Goal: Find specific page/section: Find specific page/section

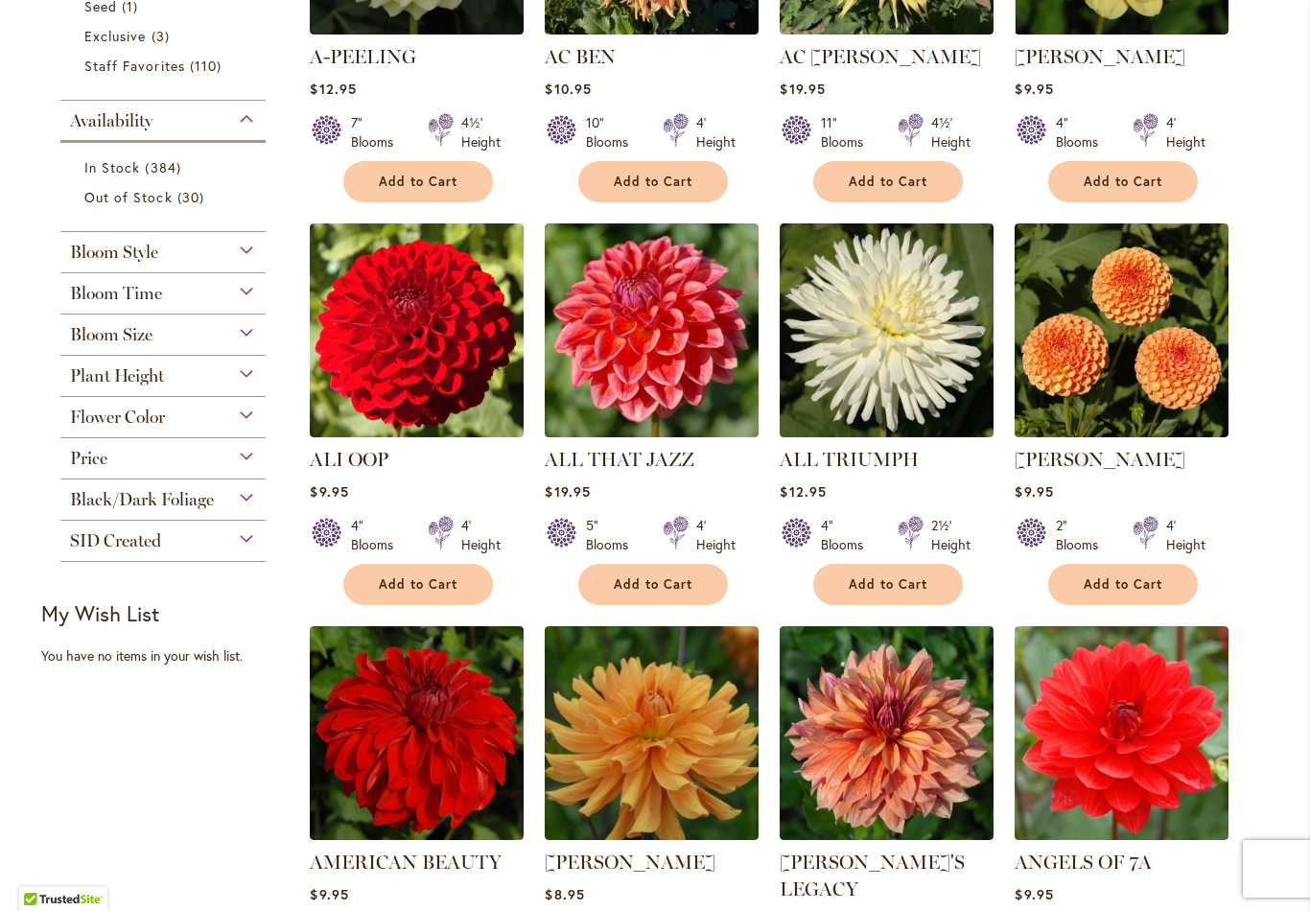
scroll to position [660, 0]
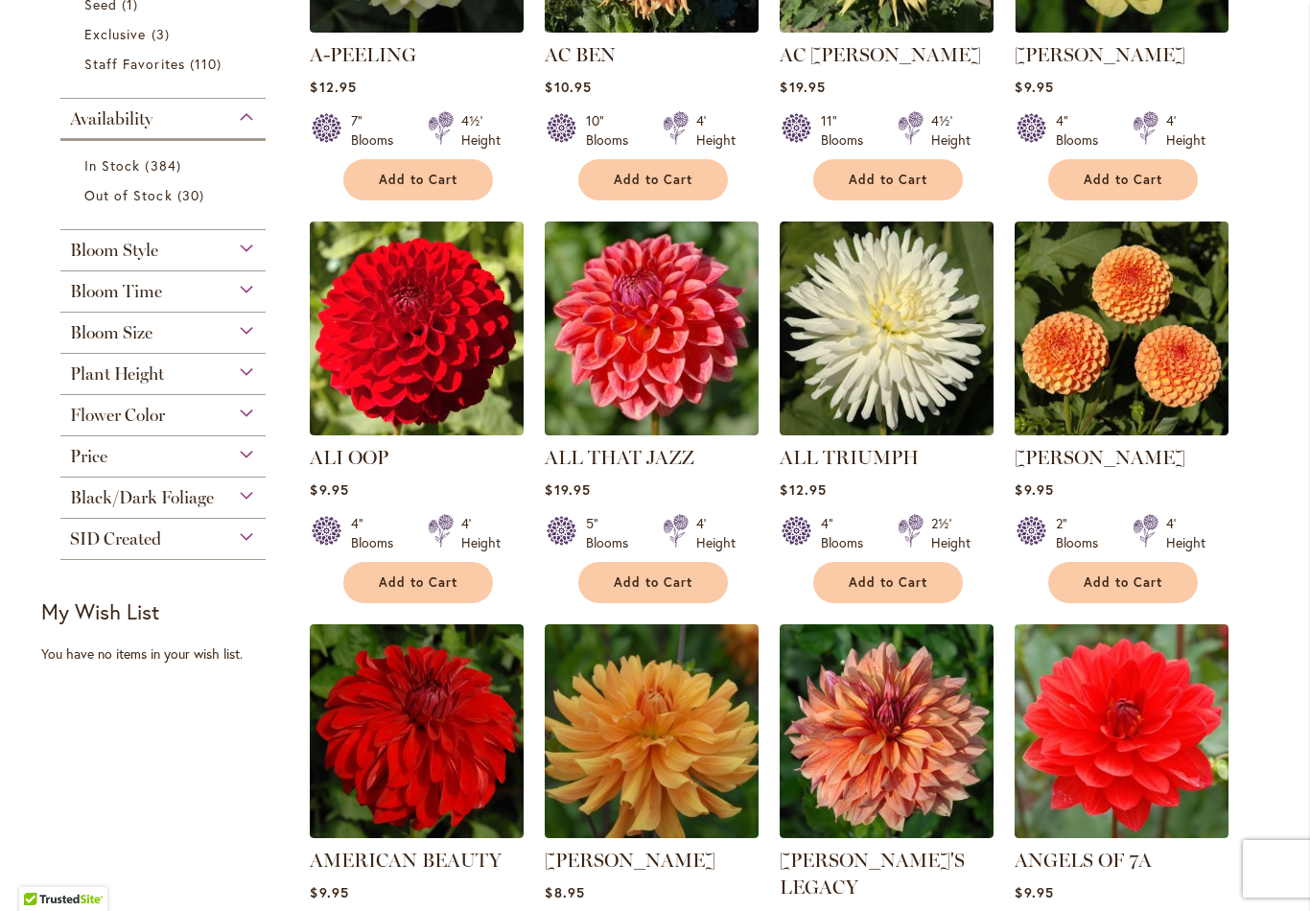
click at [243, 244] on div "Bloom Style" at bounding box center [162, 245] width 205 height 31
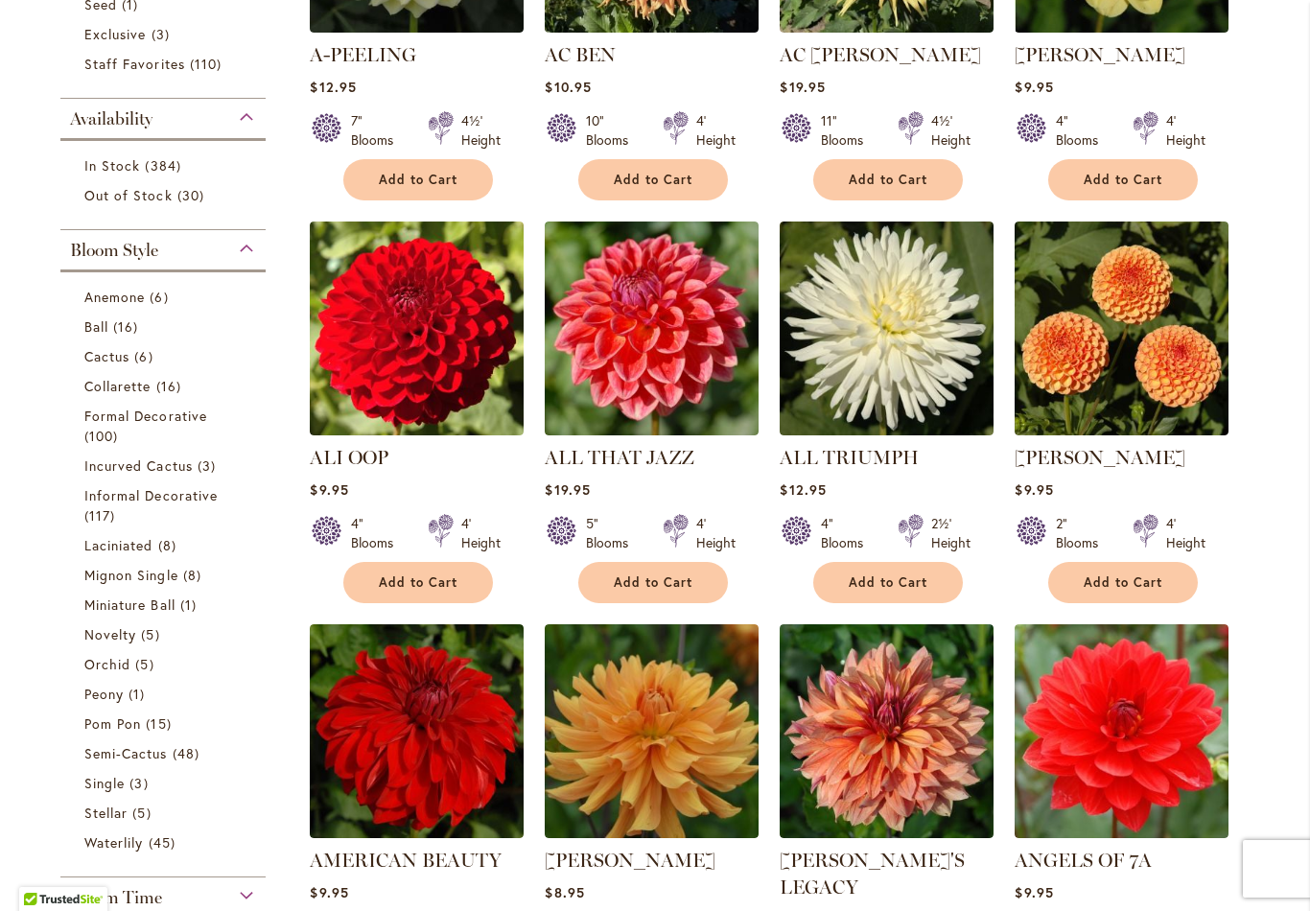
click at [239, 242] on div "Bloom Style" at bounding box center [162, 245] width 205 height 31
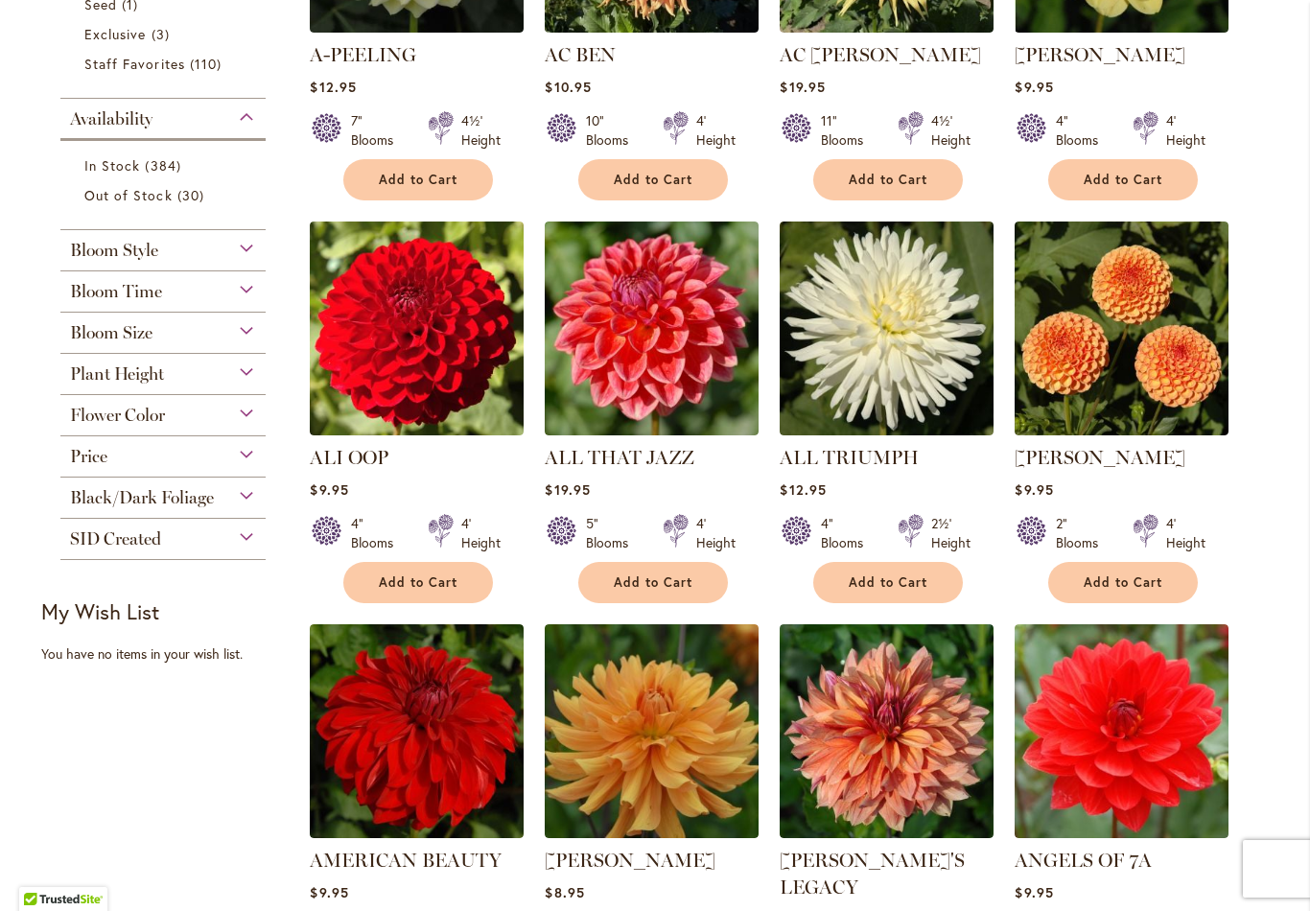
click at [250, 334] on div "Bloom Size" at bounding box center [162, 328] width 205 height 31
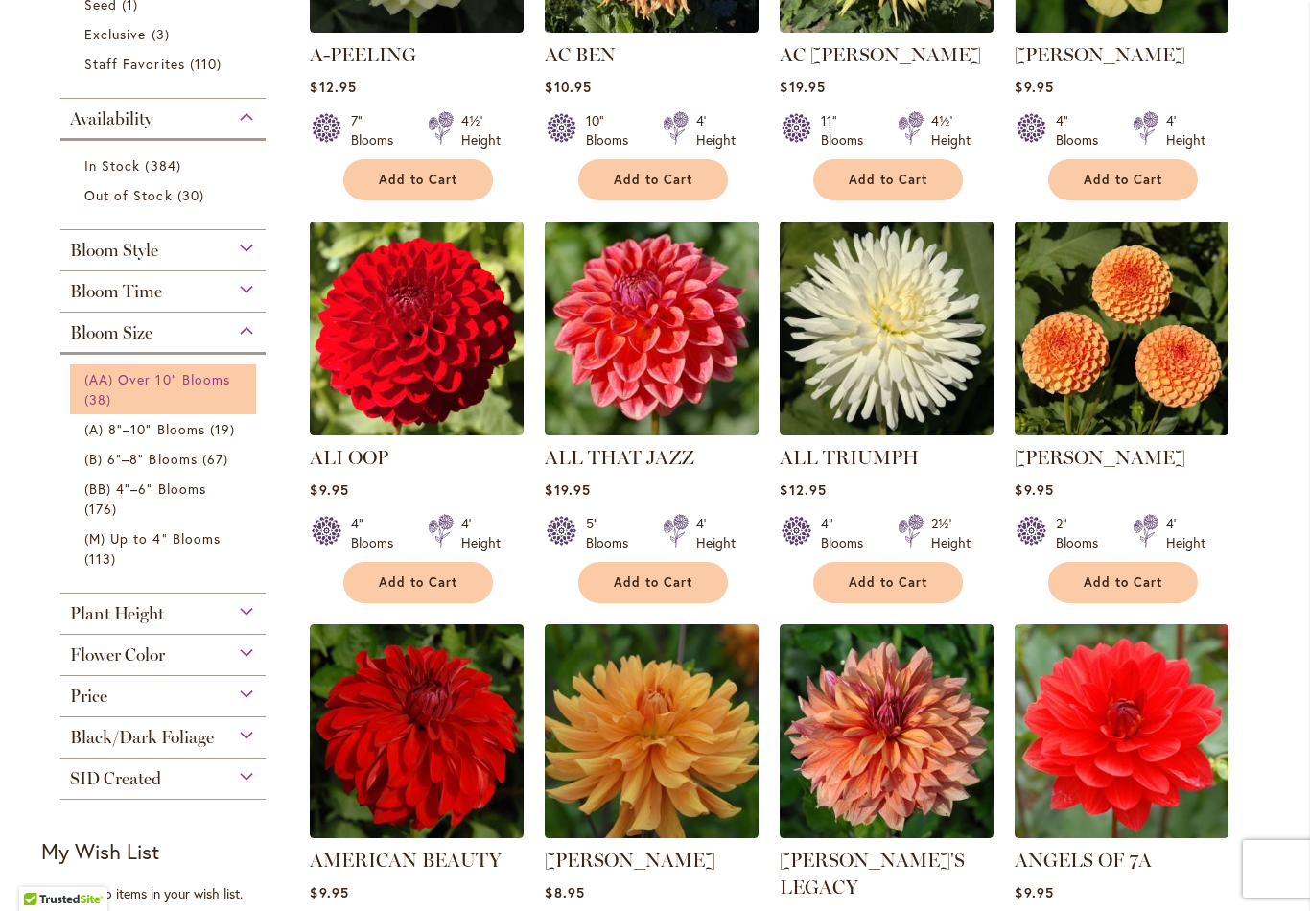
click at [202, 397] on link "(AA) Over 10" Blooms 38 items" at bounding box center [165, 389] width 162 height 40
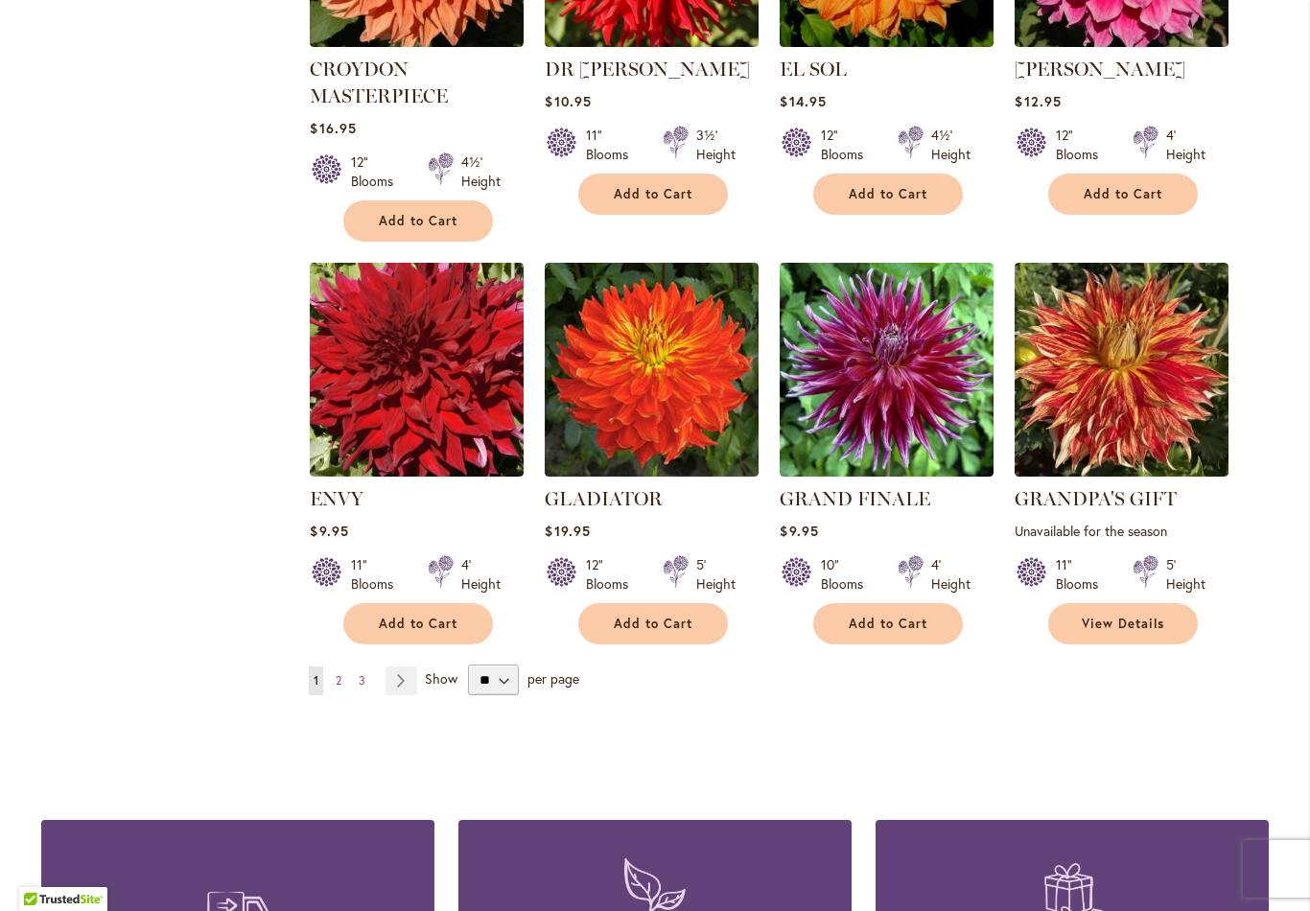
scroll to position [1424, 0]
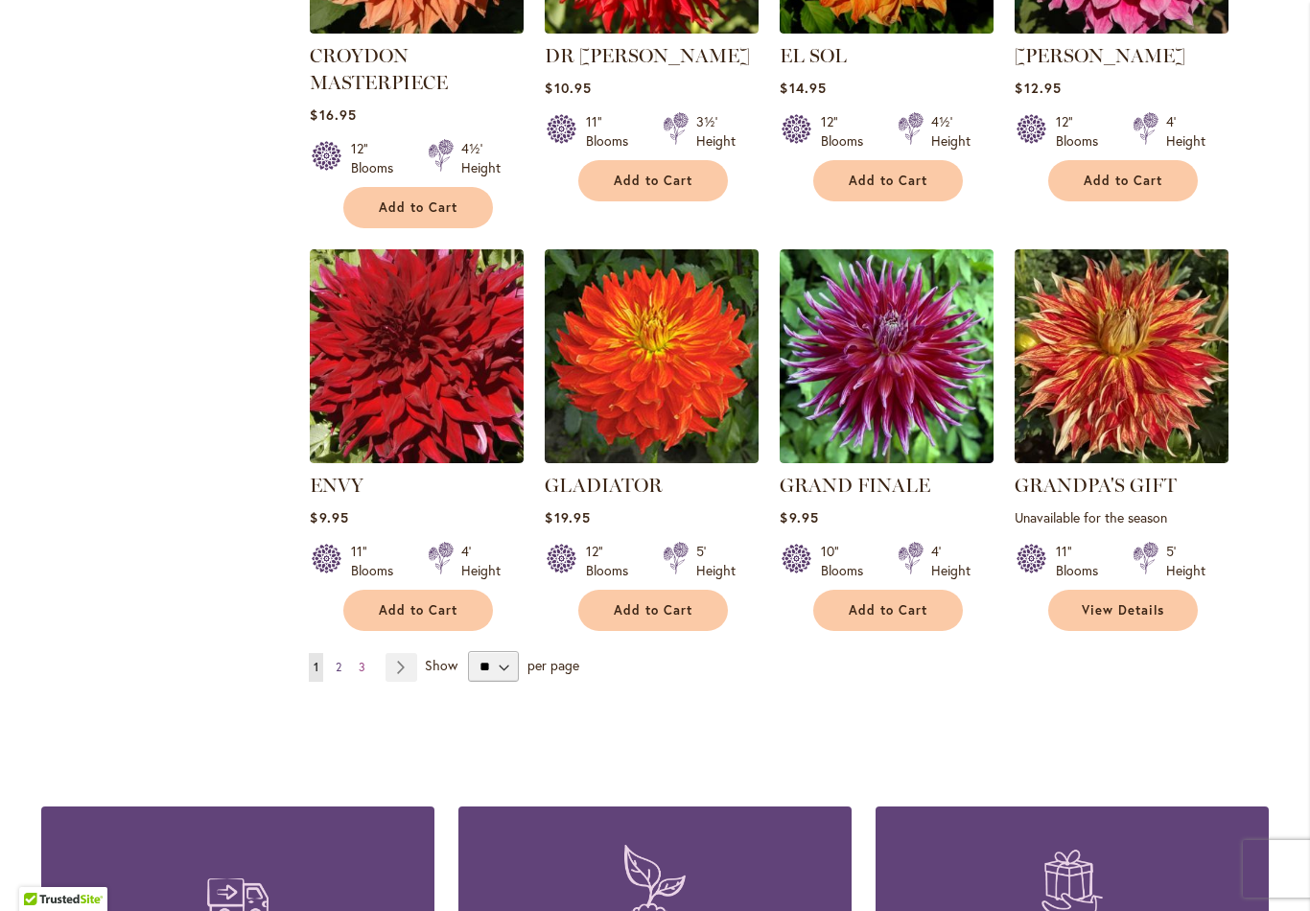
click at [340, 655] on link "Page 2" at bounding box center [338, 667] width 15 height 29
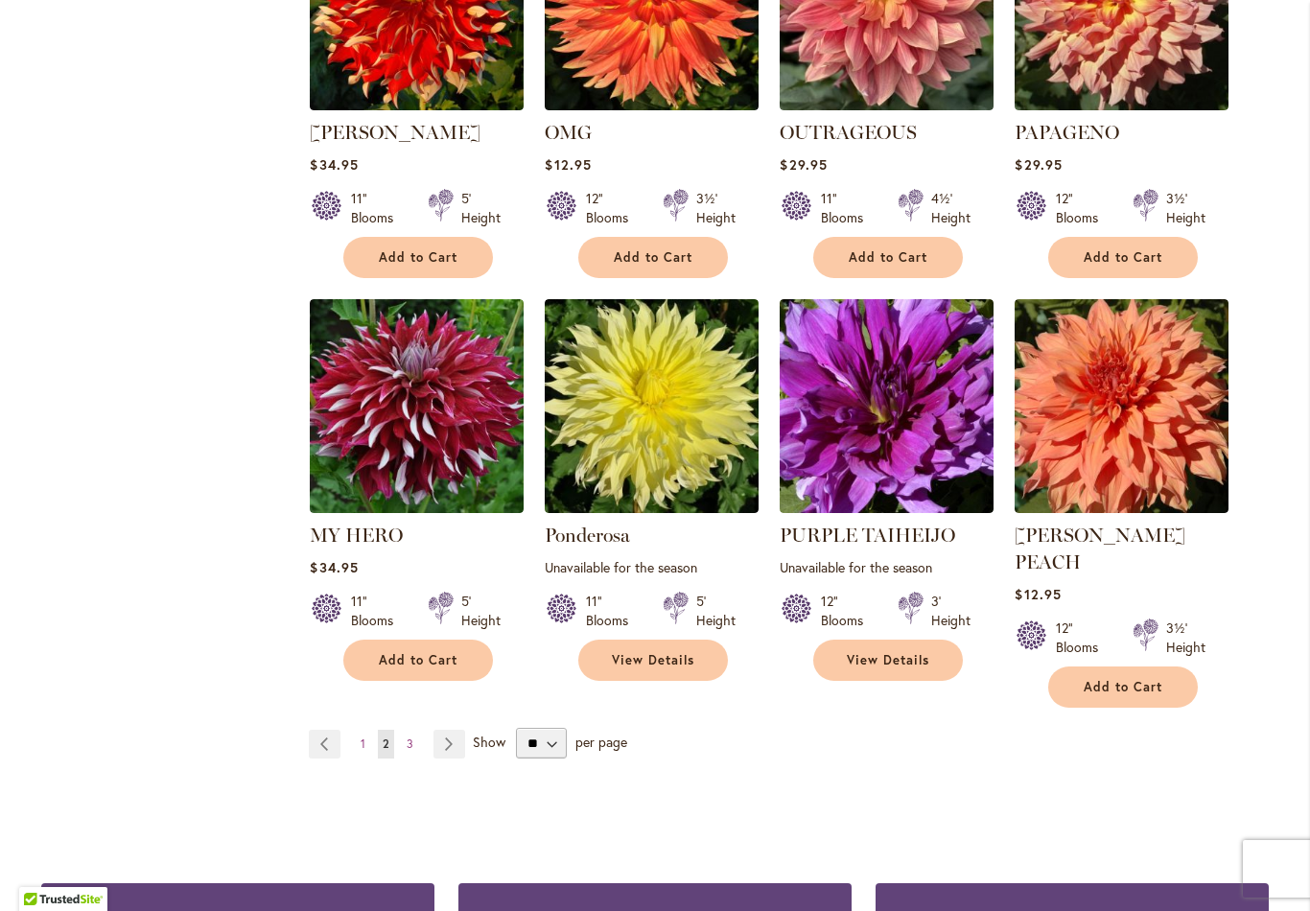
scroll to position [1348, 0]
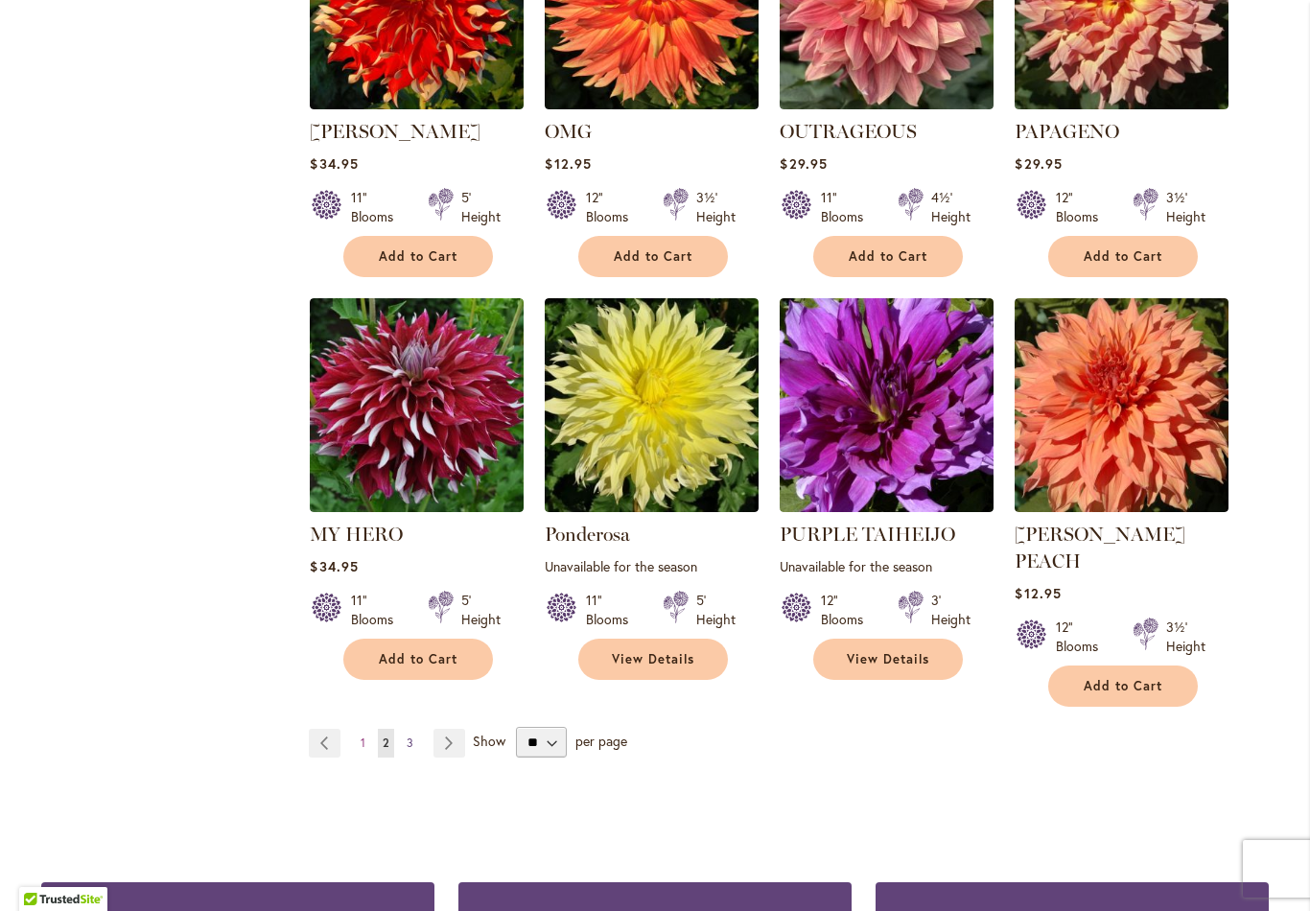
click at [406, 735] on span "3" at bounding box center [409, 742] width 7 height 14
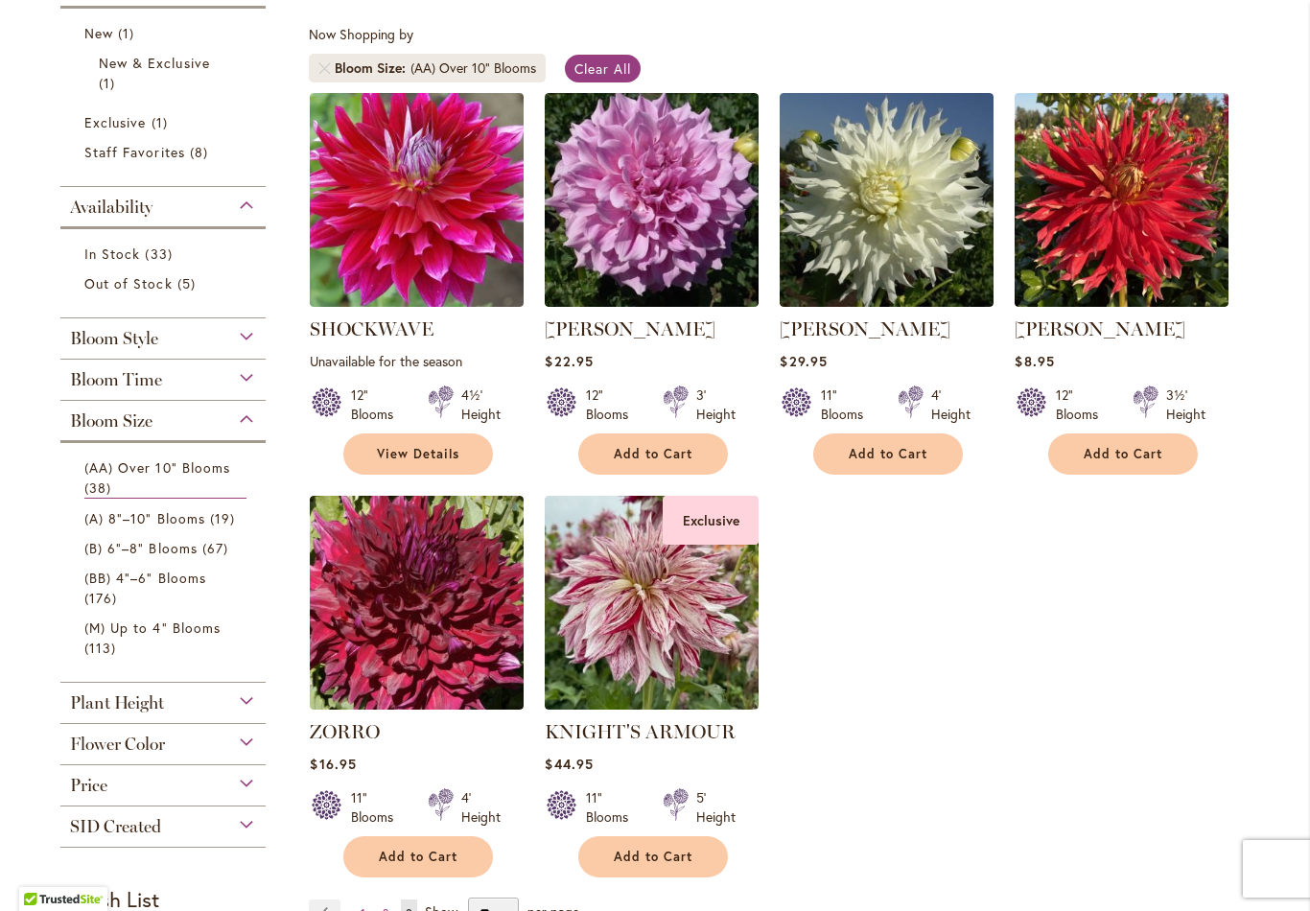
scroll to position [362, 0]
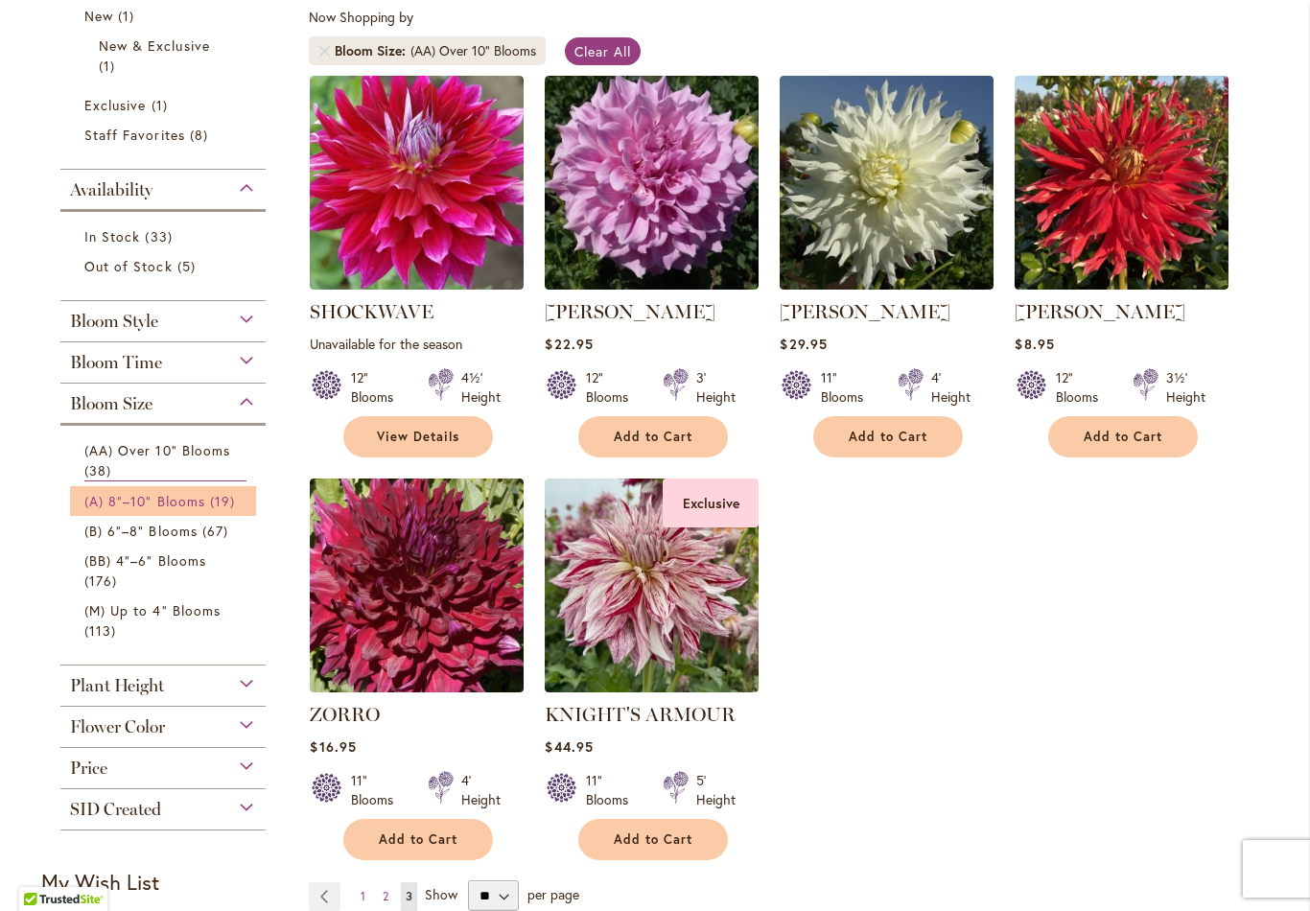
click at [196, 510] on span "(A) 8"–10" Blooms" at bounding box center [144, 501] width 121 height 18
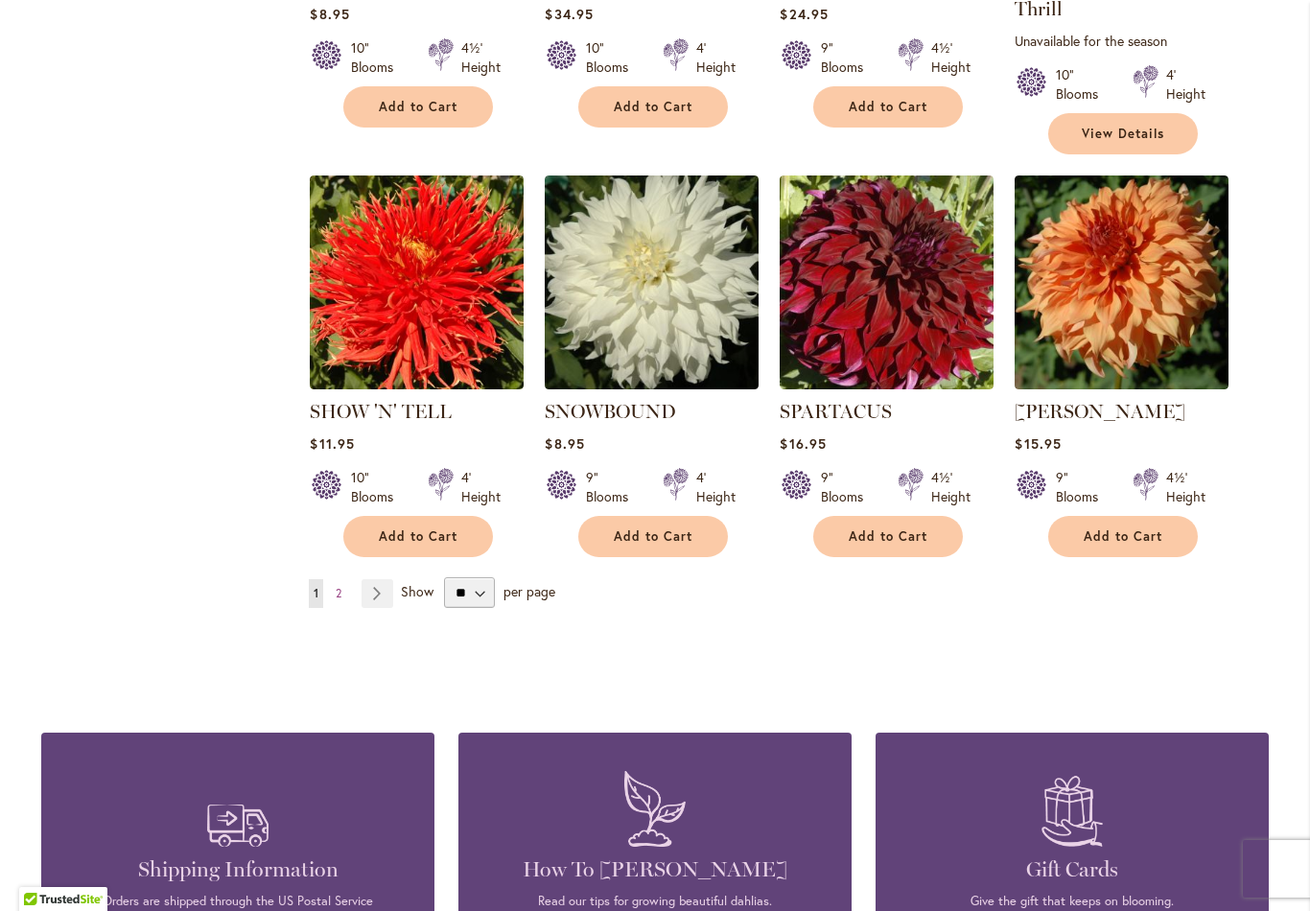
scroll to position [1561, 0]
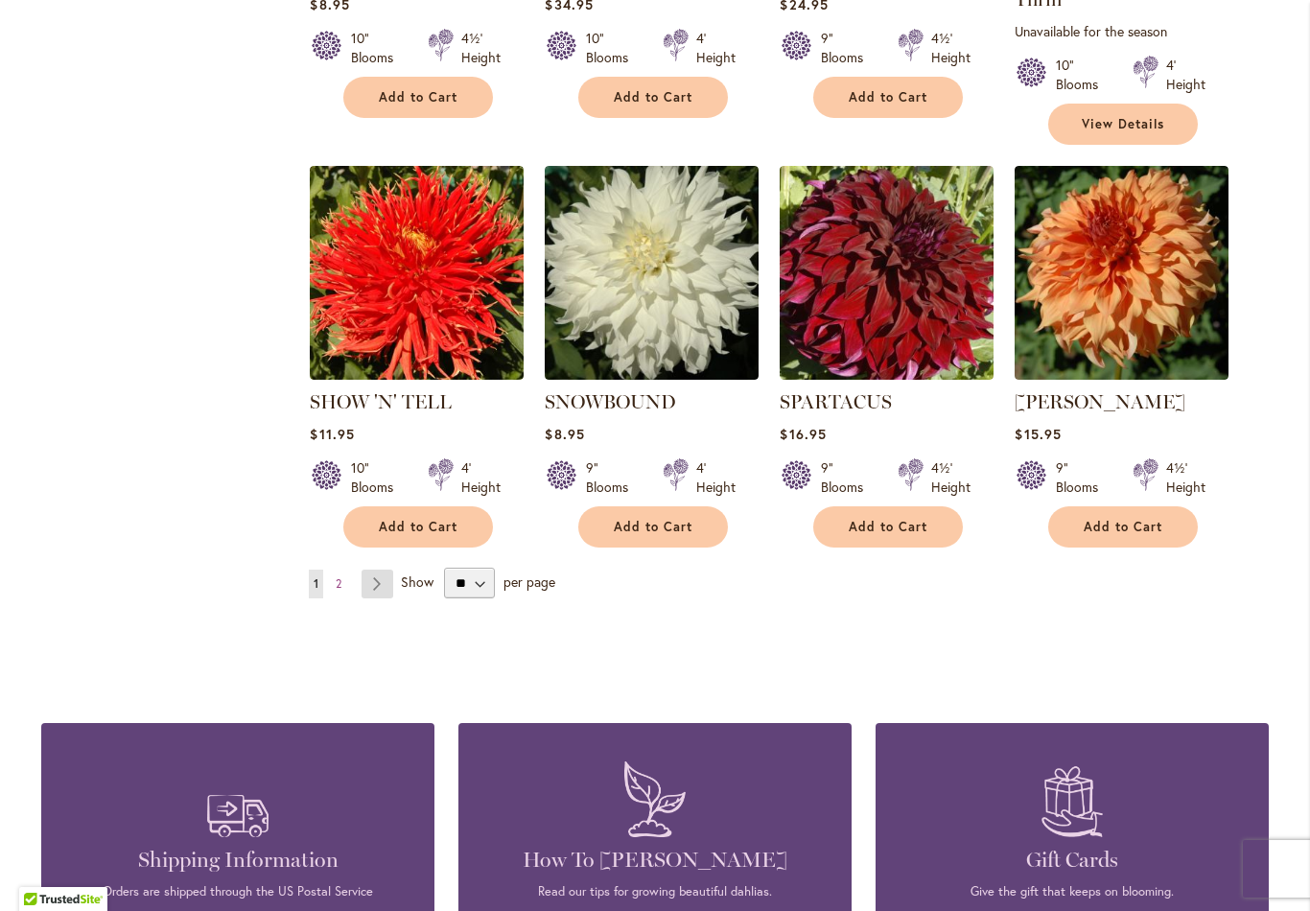
click at [386, 569] on link "Page Next" at bounding box center [377, 583] width 32 height 29
